Goal: Information Seeking & Learning: Learn about a topic

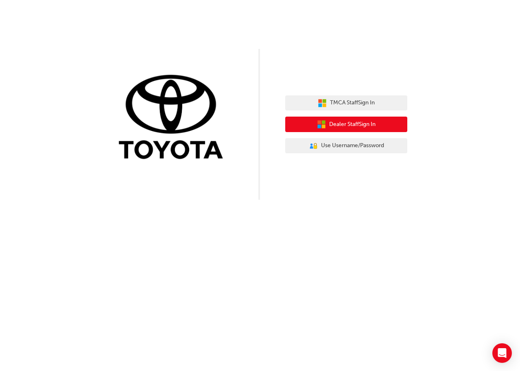
click at [350, 127] on span "Dealer Staff Sign In" at bounding box center [352, 124] width 46 height 9
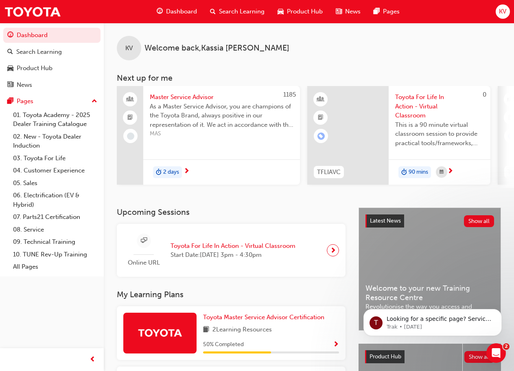
click at [229, 248] on span "Toyota For Life In Action - Virtual Classroom" at bounding box center [233, 245] width 125 height 9
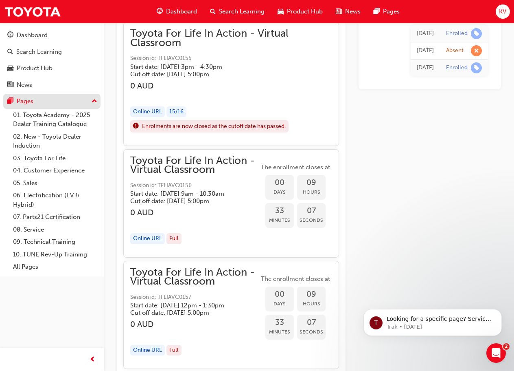
scroll to position [908, 0]
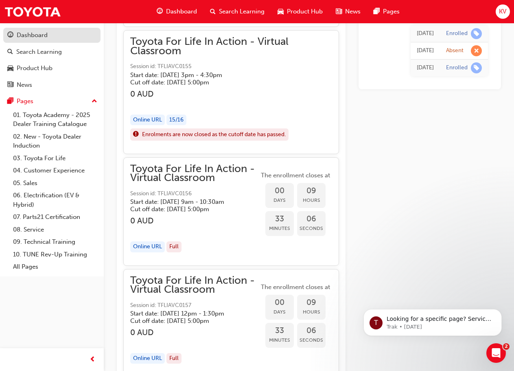
click at [45, 35] on div "Dashboard" at bounding box center [32, 35] width 31 height 9
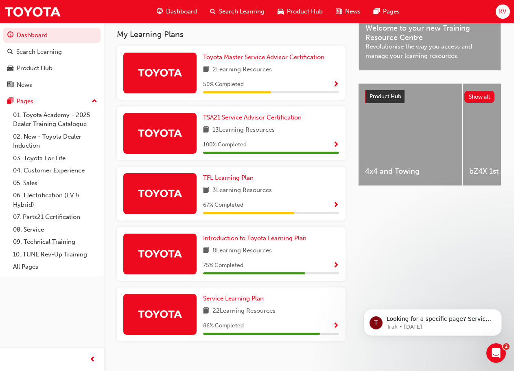
scroll to position [273, 0]
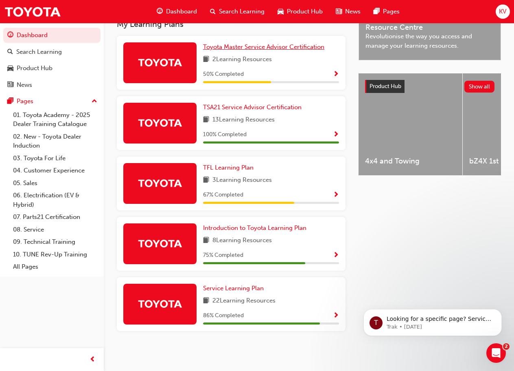
click at [215, 49] on span "Toyota Master Service Advisor Certification" at bounding box center [263, 46] width 121 height 7
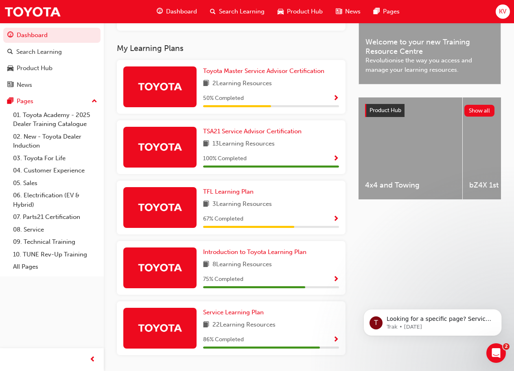
scroll to position [273, 0]
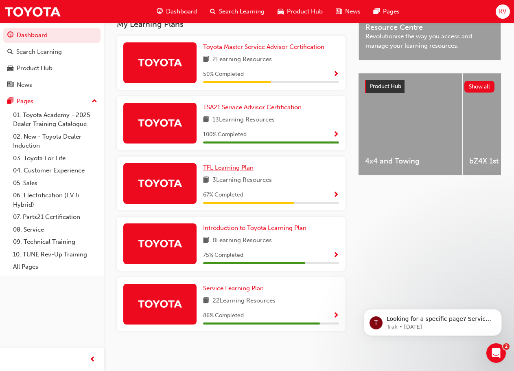
click at [221, 166] on span "TFL Learning Plan" at bounding box center [228, 167] width 50 height 7
